Goal: Task Accomplishment & Management: Manage account settings

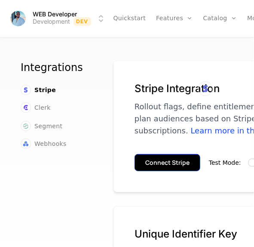
click at [157, 167] on button "Connect Stripe" at bounding box center [167, 162] width 66 height 17
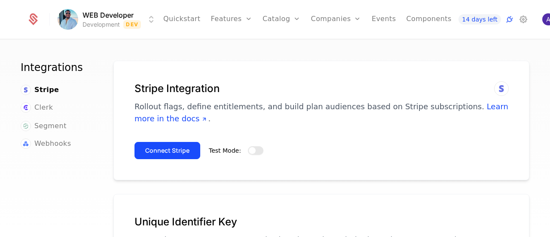
click at [253, 152] on button "Test Mode:" at bounding box center [255, 150] width 15 height 9
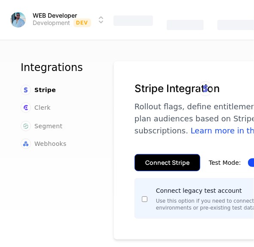
click at [159, 163] on button "Connect Stripe" at bounding box center [167, 162] width 66 height 17
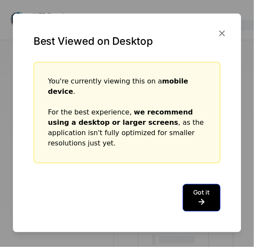
click at [198, 184] on button "Got it" at bounding box center [202, 197] width 38 height 27
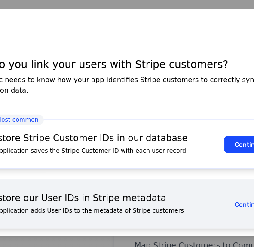
click at [198, 6] on div at bounding box center [127, 123] width 254 height 247
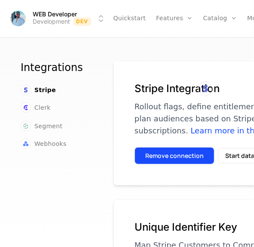
click at [156, 155] on button "Remove connection" at bounding box center [174, 155] width 80 height 17
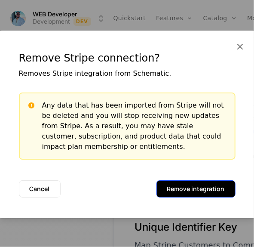
click at [180, 185] on button "Remove integration" at bounding box center [195, 188] width 79 height 17
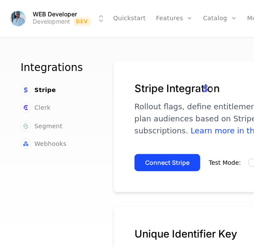
click at [105, 49] on div "Integrations Stripe Clerk Segment Webhooks Stripe Integration Rollout flags, de…" at bounding box center [127, 146] width 254 height 212
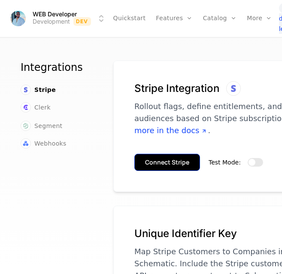
click at [155, 165] on button "Connect Stripe" at bounding box center [167, 162] width 66 height 17
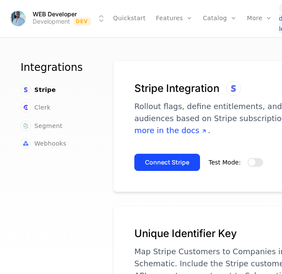
click at [253, 161] on button "Test Mode:" at bounding box center [255, 162] width 15 height 9
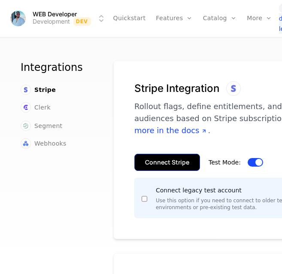
click at [157, 154] on button "Connect Stripe" at bounding box center [167, 162] width 66 height 17
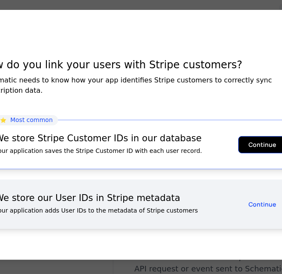
click at [256, 139] on button "Continue" at bounding box center [262, 144] width 49 height 17
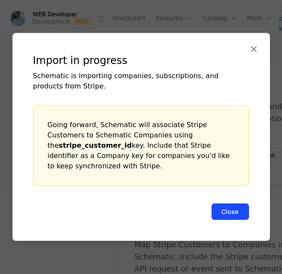
click at [219, 210] on button "Close" at bounding box center [230, 211] width 38 height 17
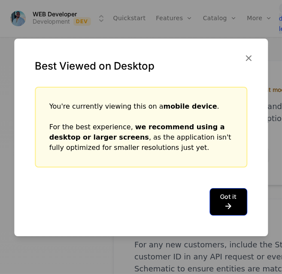
click at [221, 203] on icon at bounding box center [228, 206] width 16 height 10
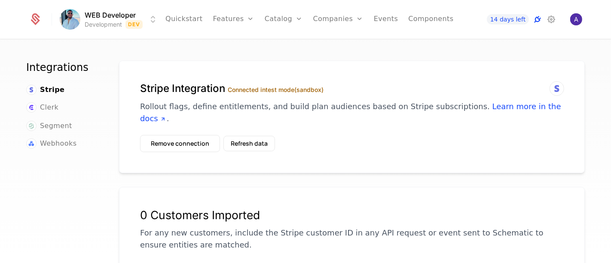
click at [282, 21] on icon at bounding box center [537, 19] width 10 height 10
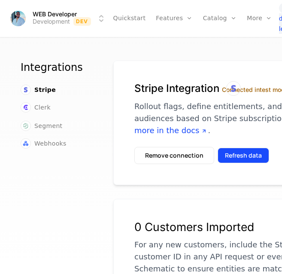
click at [236, 163] on button "Refresh data" at bounding box center [244, 155] width 52 height 15
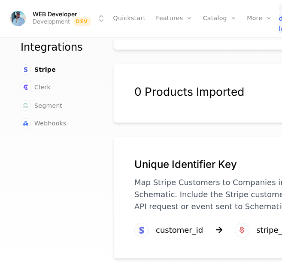
scroll to position [269, 0]
click at [39, 65] on span "Stripe" at bounding box center [44, 69] width 21 height 9
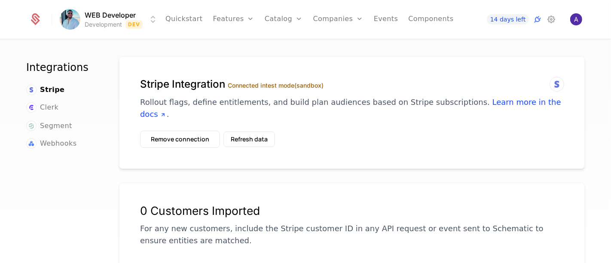
scroll to position [0, 0]
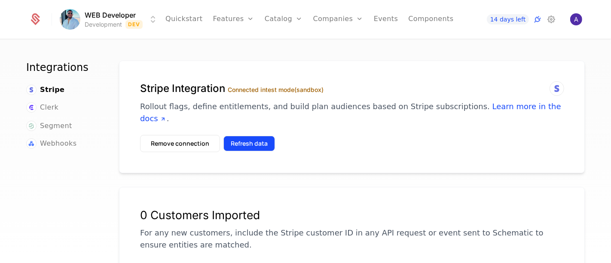
click at [243, 136] on button "Refresh data" at bounding box center [249, 143] width 52 height 15
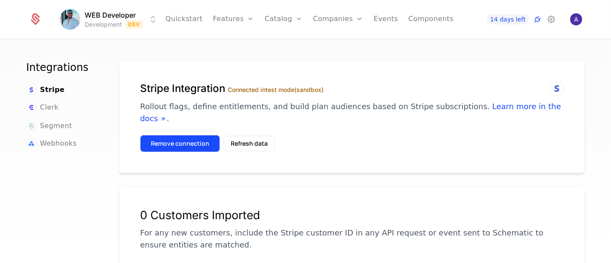
click at [191, 135] on button "Remove connection" at bounding box center [180, 143] width 80 height 17
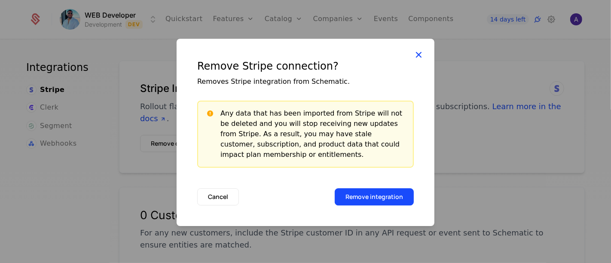
click at [282, 55] on icon at bounding box center [418, 54] width 11 height 11
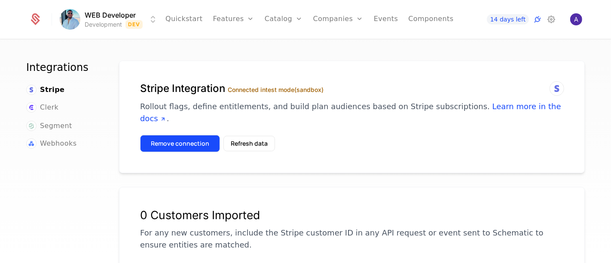
click at [189, 135] on button "Remove connection" at bounding box center [180, 143] width 80 height 17
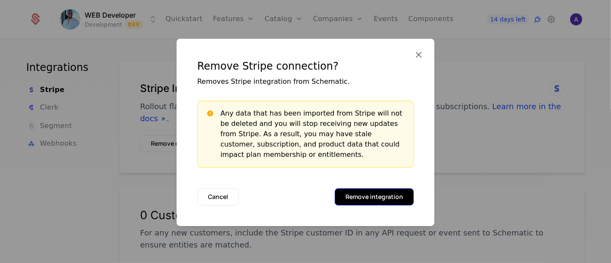
click at [282, 195] on button "Remove integration" at bounding box center [374, 196] width 79 height 17
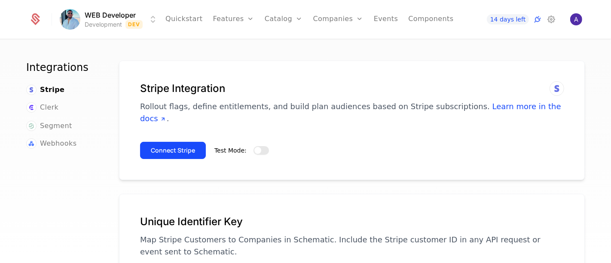
click at [254, 147] on span "button" at bounding box center [257, 150] width 7 height 7
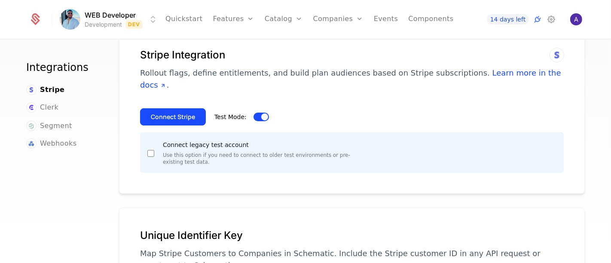
scroll to position [48, 0]
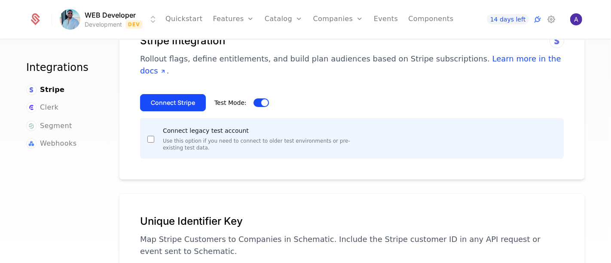
click at [149, 130] on div "Connect legacy test account Use this option if you need to connect to older tes…" at bounding box center [251, 138] width 208 height 26
click at [169, 94] on button "Connect Stripe" at bounding box center [173, 102] width 66 height 17
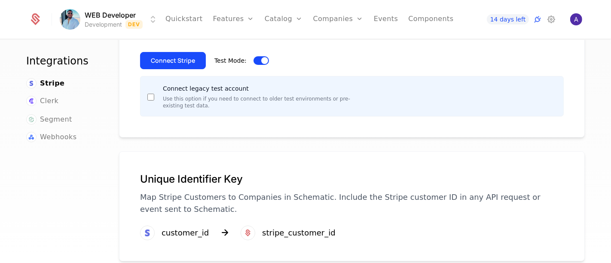
scroll to position [0, 0]
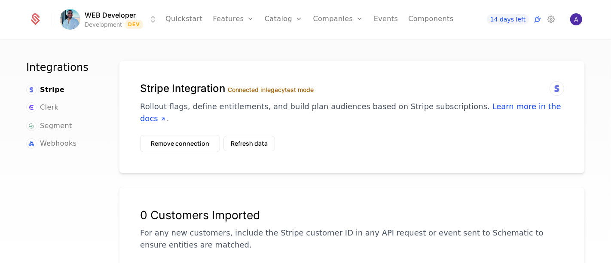
click at [176, 135] on button "Remove connection" at bounding box center [180, 143] width 80 height 17
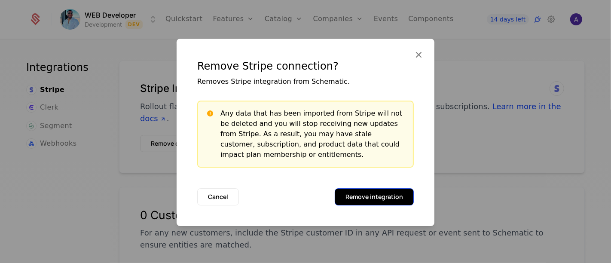
click at [282, 192] on button "Remove integration" at bounding box center [374, 196] width 79 height 17
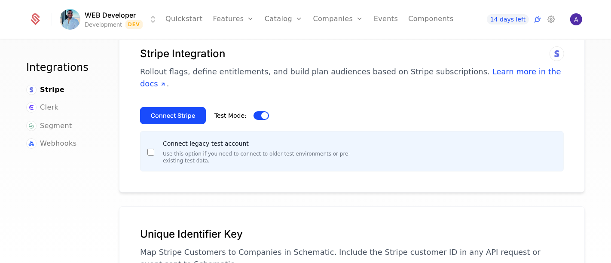
scroll to position [48, 0]
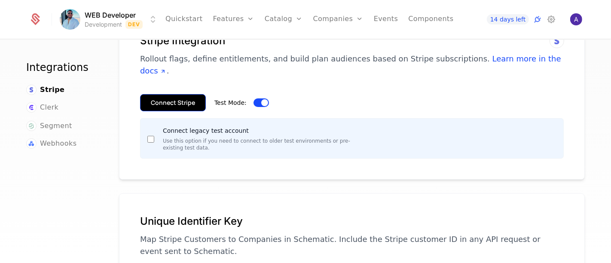
click at [166, 94] on button "Connect Stripe" at bounding box center [173, 102] width 66 height 17
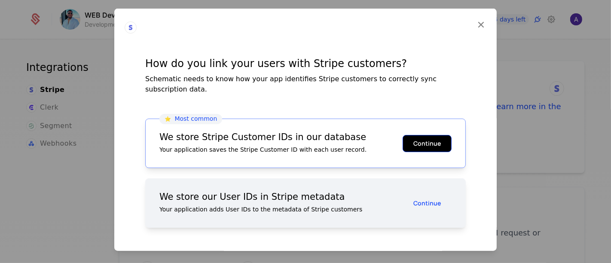
click at [426, 138] on button "Continue" at bounding box center [426, 142] width 49 height 17
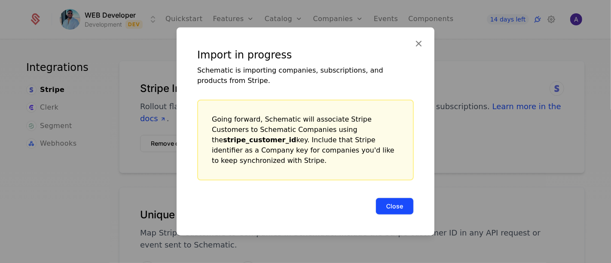
click at [395, 199] on button "Close" at bounding box center [394, 206] width 38 height 17
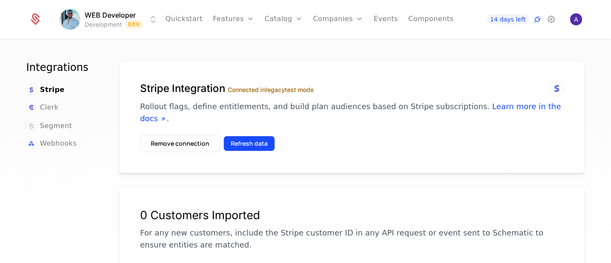
click at [243, 136] on button "Refresh data" at bounding box center [249, 143] width 52 height 15
click at [538, 21] on icon at bounding box center [537, 19] width 10 height 10
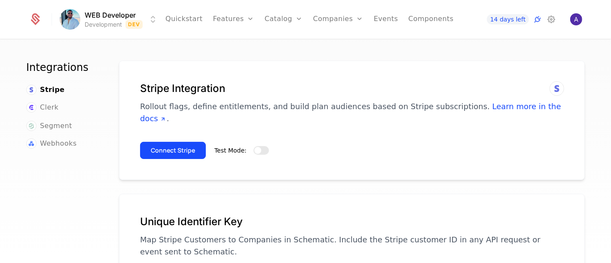
click at [243, 145] on div "Test Mode:" at bounding box center [241, 150] width 55 height 10
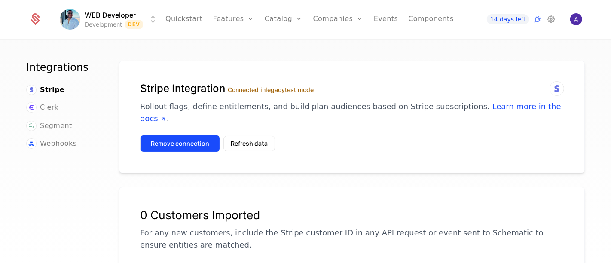
click at [207, 135] on button "Remove connection" at bounding box center [180, 143] width 80 height 17
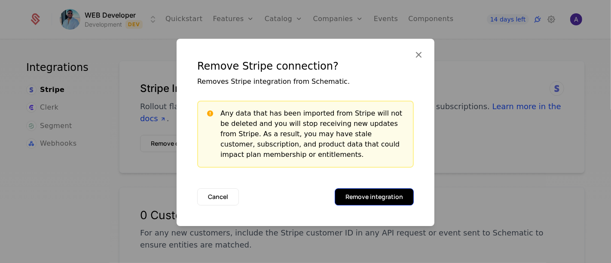
click at [378, 197] on button "Remove integration" at bounding box center [374, 196] width 79 height 17
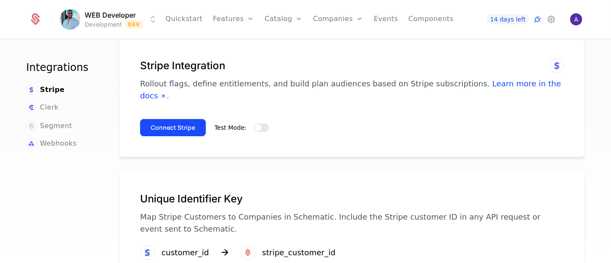
scroll to position [43, 0]
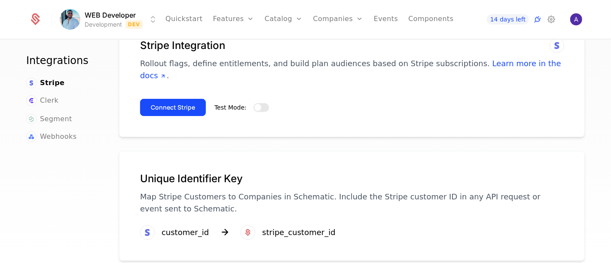
click at [261, 103] on button "Test Mode:" at bounding box center [260, 107] width 15 height 9
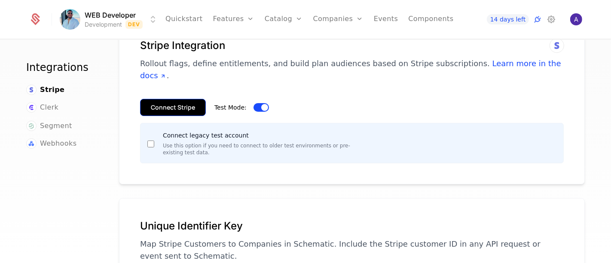
click at [170, 100] on button "Connect Stripe" at bounding box center [173, 107] width 66 height 17
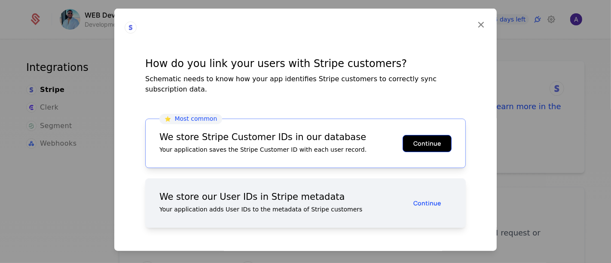
click at [430, 137] on button "Continue" at bounding box center [426, 142] width 49 height 17
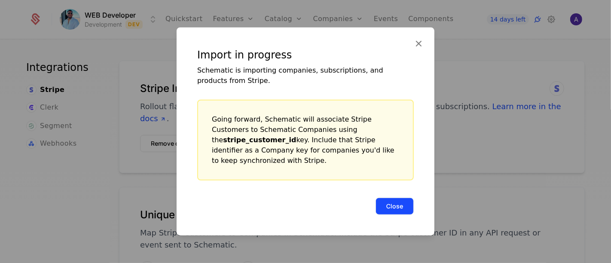
click at [409, 206] on button "Close" at bounding box center [394, 206] width 38 height 17
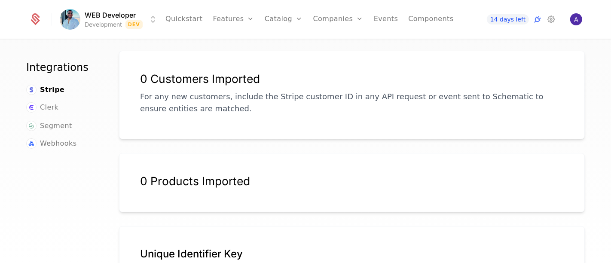
scroll to position [211, 0]
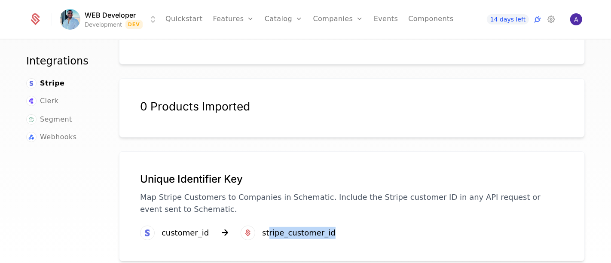
drag, startPoint x: 261, startPoint y: 220, endPoint x: 325, endPoint y: 217, distance: 64.1
click at [325, 217] on div "Unique Identifier Key Map Stripe Customers to Companies in Schematic. Include t…" at bounding box center [352, 206] width 466 height 110
click at [338, 216] on div "Unique Identifier Key Map Stripe Customers to Companies in Schematic. Include t…" at bounding box center [352, 206] width 466 height 110
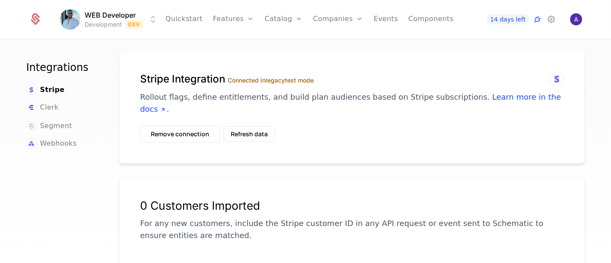
scroll to position [0, 0]
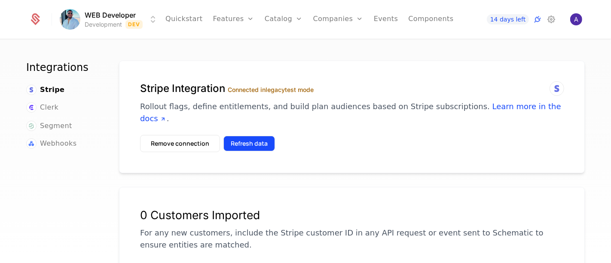
click at [236, 136] on button "Refresh data" at bounding box center [249, 143] width 52 height 15
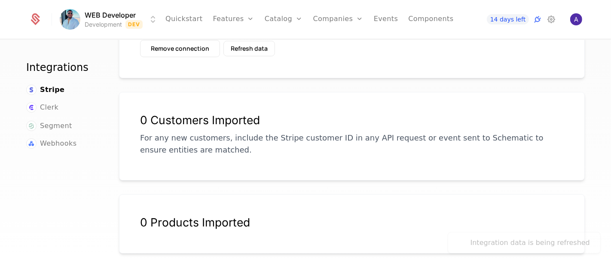
scroll to position [95, 0]
click at [500, 238] on div "Integration data is being refreshed" at bounding box center [529, 242] width 119 height 10
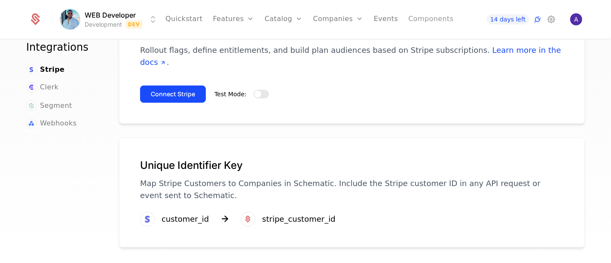
scroll to position [43, 0]
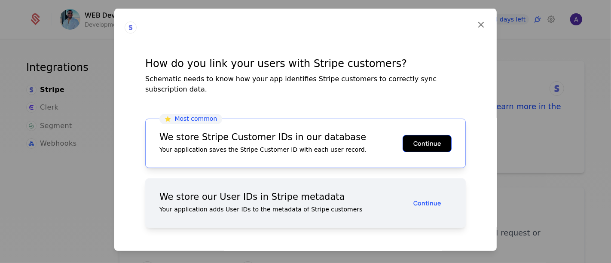
click at [422, 137] on button "Continue" at bounding box center [426, 142] width 49 height 17
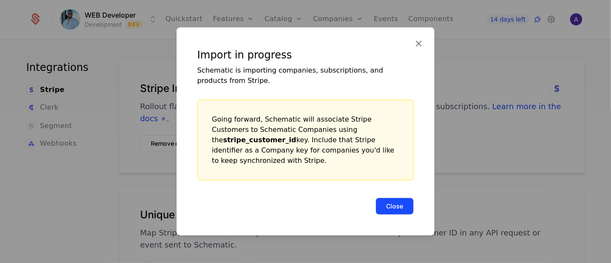
click at [384, 203] on button "Close" at bounding box center [394, 206] width 38 height 17
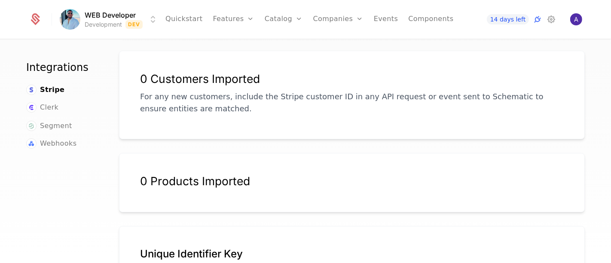
scroll to position [211, 0]
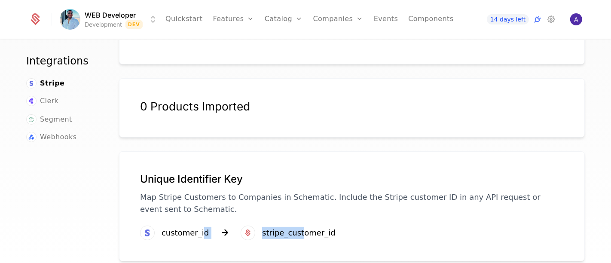
drag, startPoint x: 196, startPoint y: 220, endPoint x: 297, endPoint y: 220, distance: 100.9
click at [296, 226] on div "customer_id stripe_customer_id" at bounding box center [237, 233] width 195 height 15
click at [368, 221] on div "Unique Identifier Key Map Stripe Customers to Companies in Schematic. Include t…" at bounding box center [352, 206] width 466 height 110
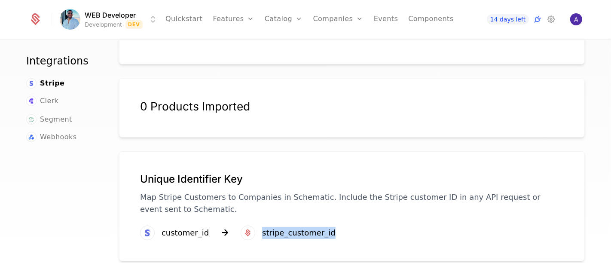
click at [368, 221] on div "Unique Identifier Key Map Stripe Customers to Companies in Schematic. Include t…" at bounding box center [352, 206] width 466 height 110
click at [392, 218] on div "Unique Identifier Key Map Stripe Customers to Companies in Schematic. Include t…" at bounding box center [352, 206] width 466 height 110
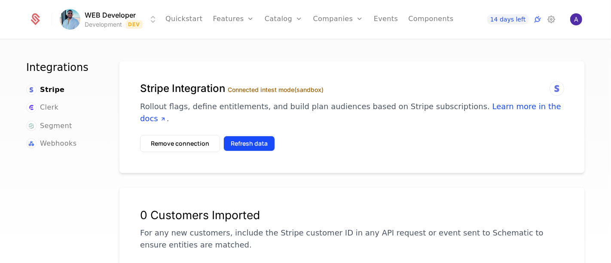
click at [251, 136] on button "Refresh data" at bounding box center [249, 143] width 52 height 15
click at [537, 20] on icon at bounding box center [537, 19] width 10 height 10
click at [549, 16] on icon at bounding box center [551, 19] width 10 height 10
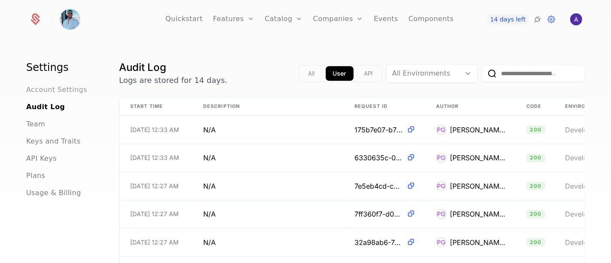
click at [39, 86] on span "Account Settings" at bounding box center [56, 90] width 61 height 10
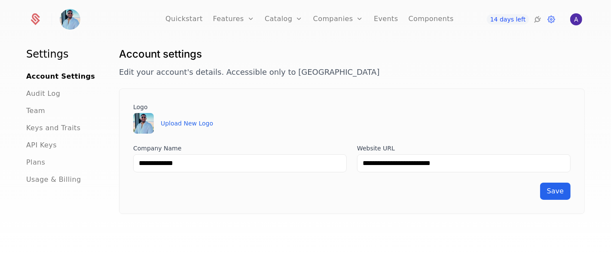
scroll to position [20, 0]
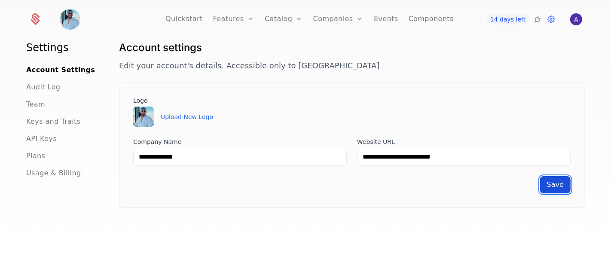
click at [548, 183] on span "Save" at bounding box center [555, 184] width 17 height 8
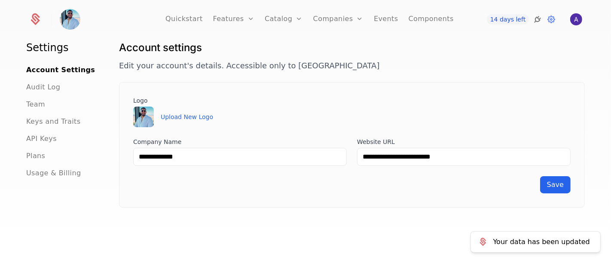
click at [539, 22] on icon at bounding box center [537, 19] width 10 height 10
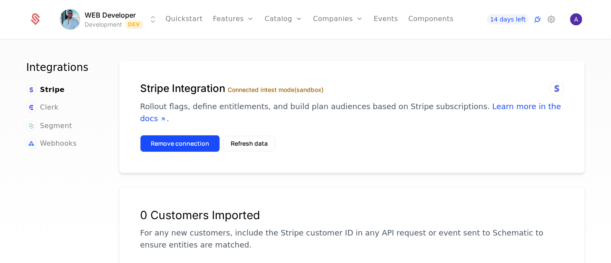
click at [198, 135] on button "Remove connection" at bounding box center [180, 143] width 80 height 17
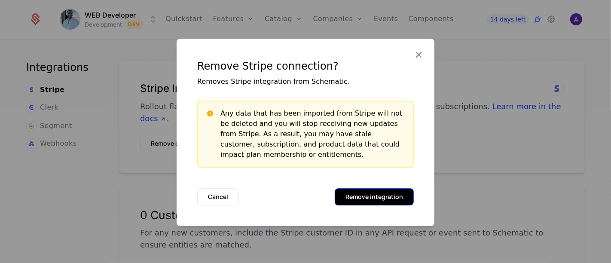
click at [402, 197] on button "Remove integration" at bounding box center [374, 196] width 79 height 17
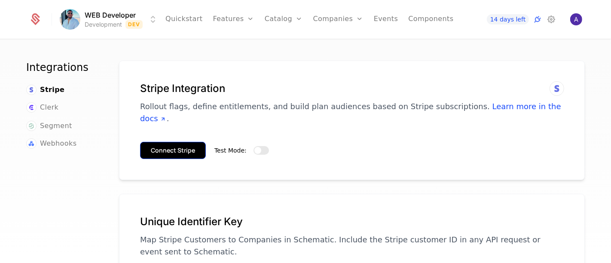
click at [195, 142] on button "Connect Stripe" at bounding box center [173, 150] width 66 height 17
click at [254, 147] on span "button" at bounding box center [257, 150] width 7 height 7
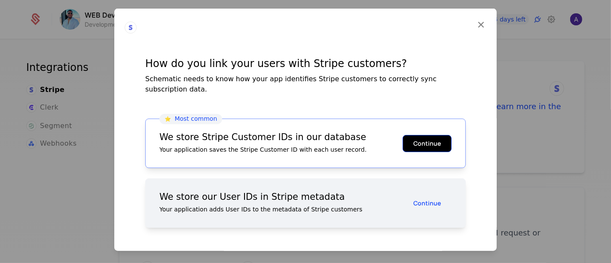
click at [439, 137] on button "Continue" at bounding box center [426, 142] width 49 height 17
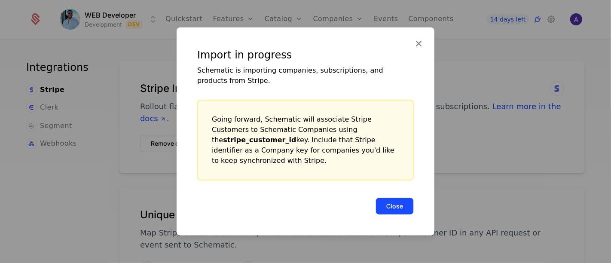
click at [402, 201] on button "Close" at bounding box center [394, 206] width 38 height 17
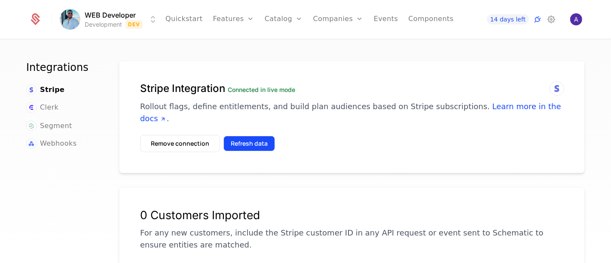
click at [244, 136] on button "Refresh data" at bounding box center [249, 143] width 52 height 15
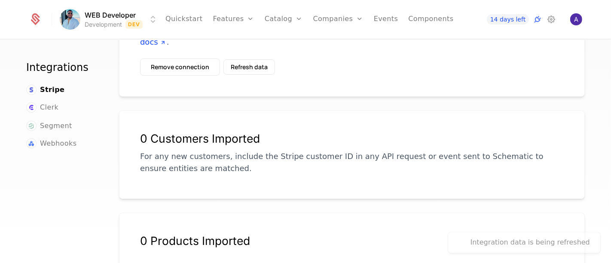
scroll to position [48, 0]
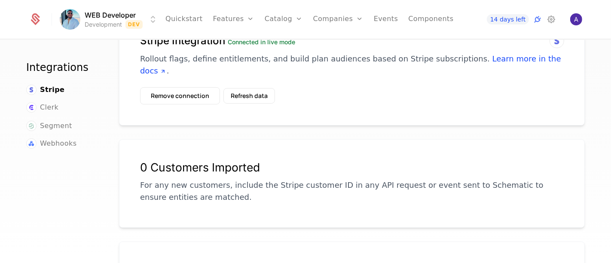
click at [171, 93] on div "Stripe Integration Connected in live mode Rollout flags, define entitlements, a…" at bounding box center [352, 69] width 466 height 113
click at [173, 91] on button "Remove connection" at bounding box center [180, 95] width 80 height 17
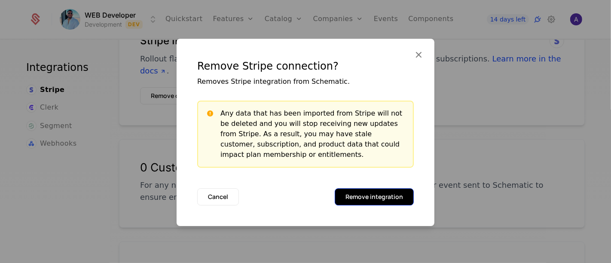
click at [363, 199] on button "Remove integration" at bounding box center [374, 196] width 79 height 17
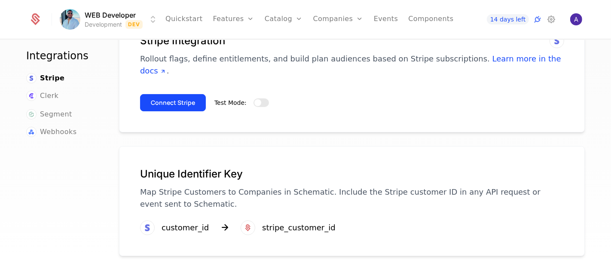
scroll to position [43, 0]
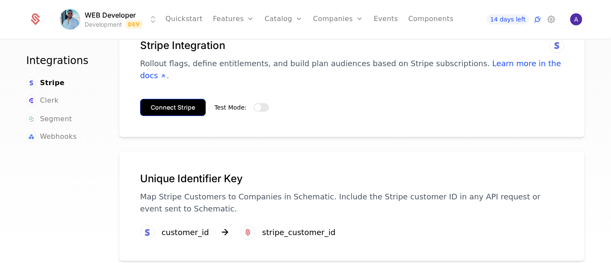
click at [185, 99] on button "Connect Stripe" at bounding box center [173, 107] width 66 height 17
